Goal: Task Accomplishment & Management: Manage account settings

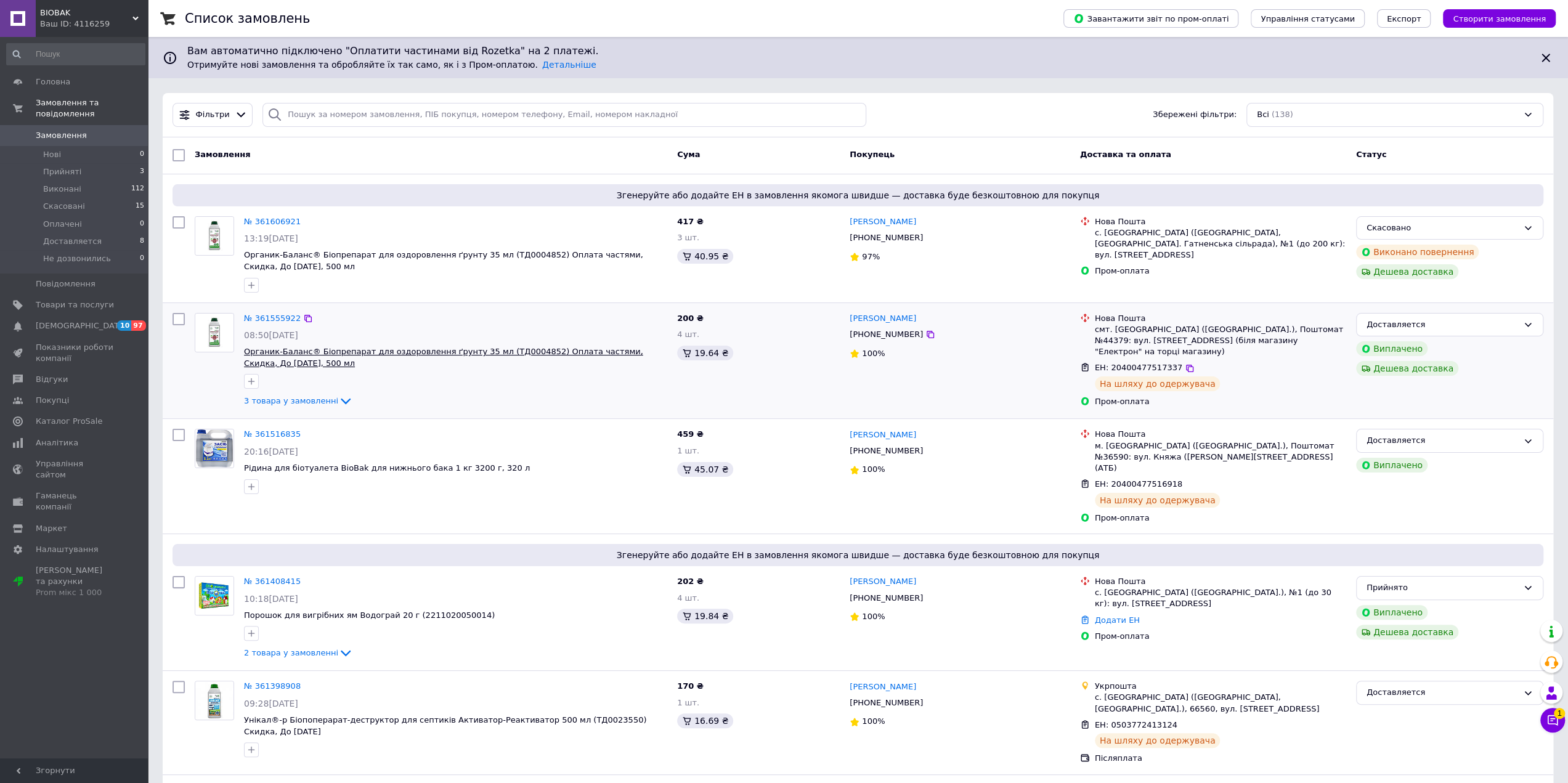
click at [575, 351] on span "Органик-Баланс® Біопрепарат для оздоровлення ґрунту 35 мл (ТД0004852) Оплата ча…" at bounding box center [444, 358] width 400 height 21
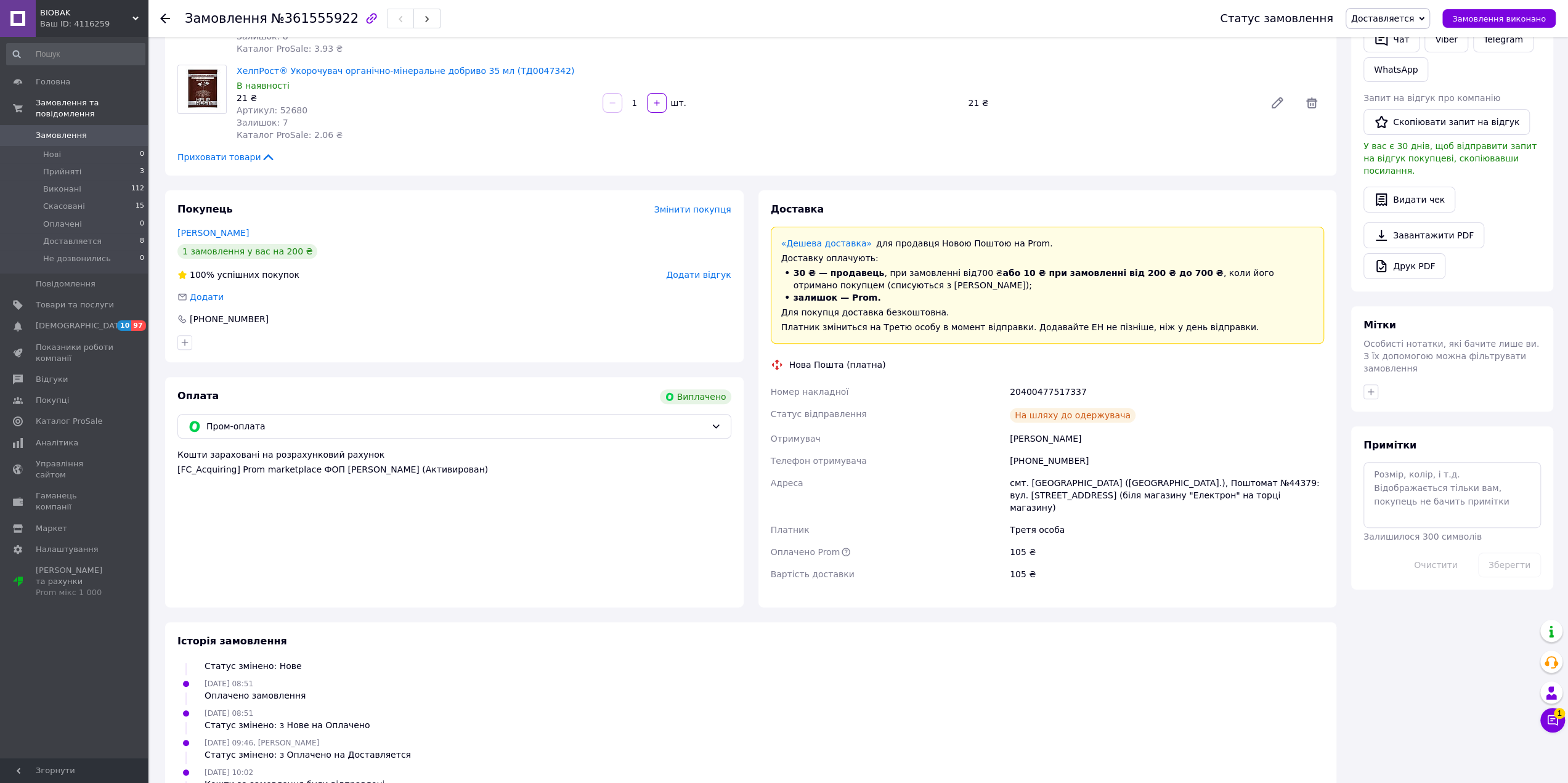
scroll to position [308, 0]
